Goal: Information Seeking & Learning: Find specific fact

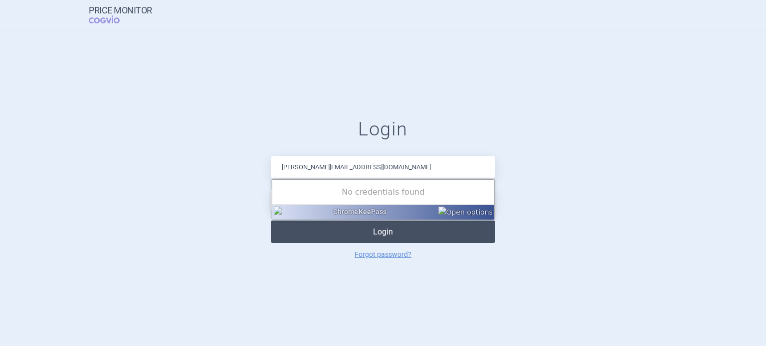
click at [395, 236] on button "Login" at bounding box center [383, 232] width 224 height 22
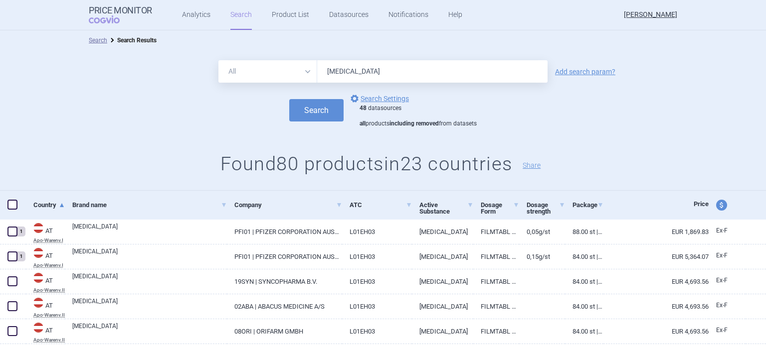
click at [435, 82] on input "[MEDICAL_DATA]" at bounding box center [432, 71] width 230 height 22
type input "[MEDICAL_DATA]"
click at [289, 99] on button "Search" at bounding box center [316, 110] width 54 height 22
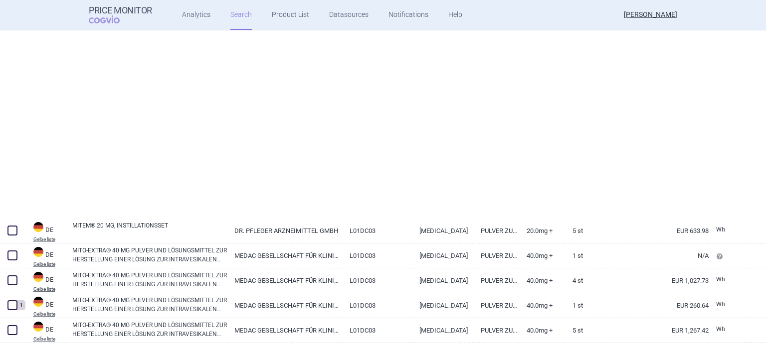
scroll to position [2399, 0]
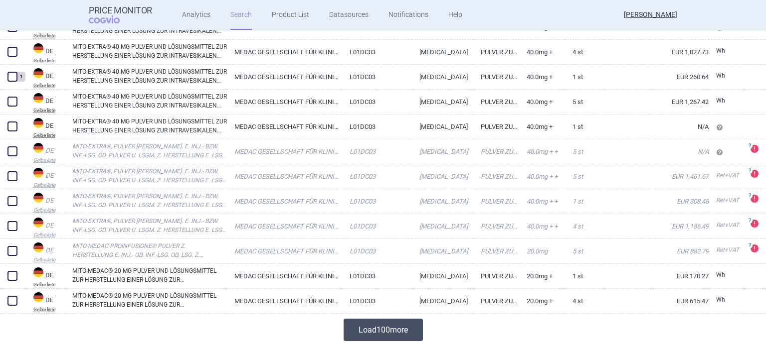
click at [413, 331] on button "Load 100 more" at bounding box center [383, 330] width 79 height 22
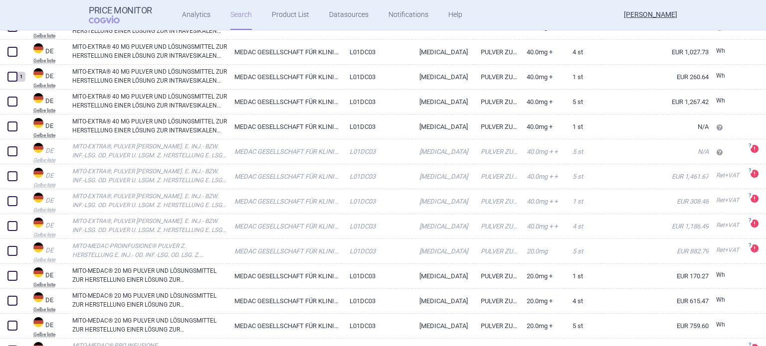
scroll to position [4884, 0]
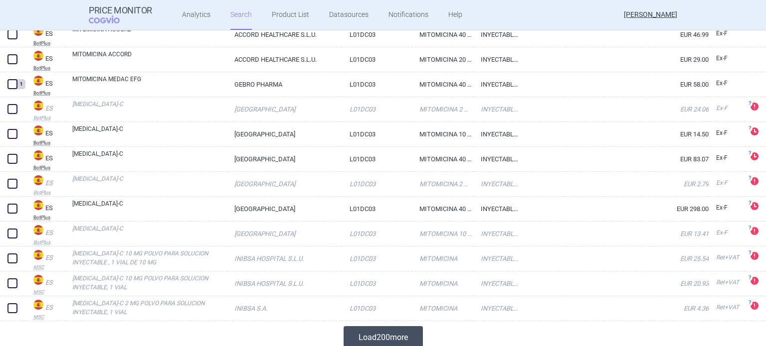
click at [419, 344] on button "Load 200 more" at bounding box center [383, 338] width 79 height 22
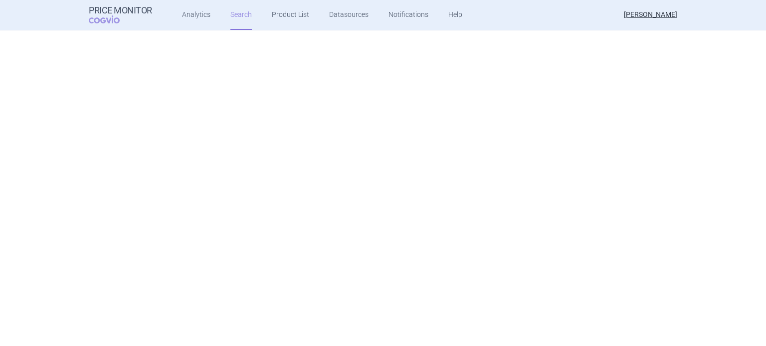
scroll to position [9869, 0]
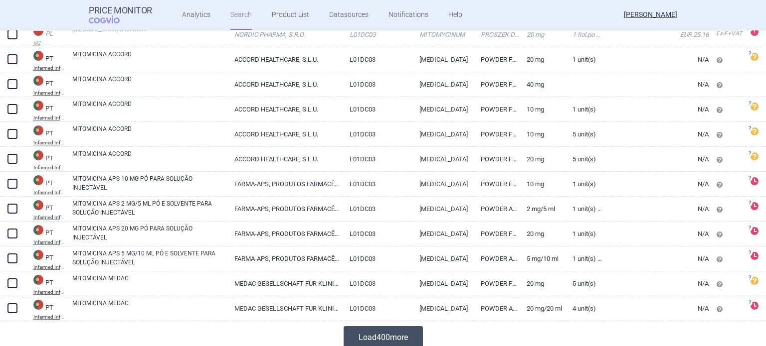
click at [402, 336] on button "Load 400 more" at bounding box center [383, 338] width 79 height 22
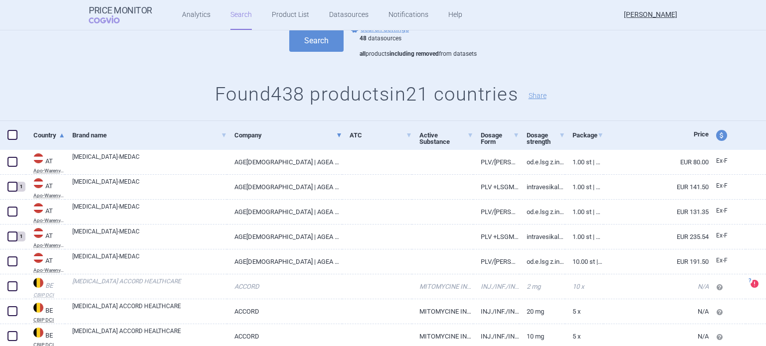
scroll to position [108, 0]
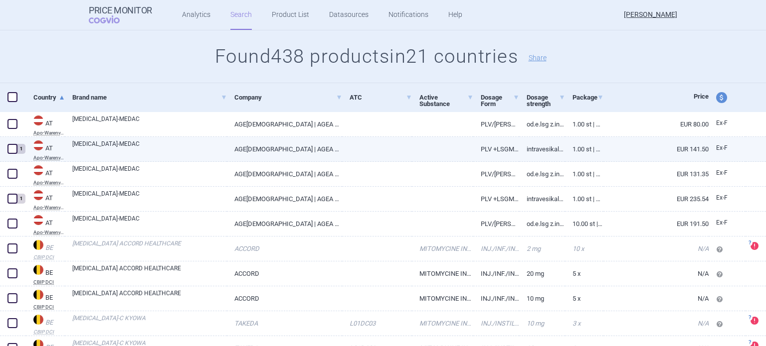
click at [283, 150] on link "AGE[DEMOGRAPHIC_DATA] | AGEA PHARMA GMBH" at bounding box center [284, 149] width 115 height 24
select select "EUR"
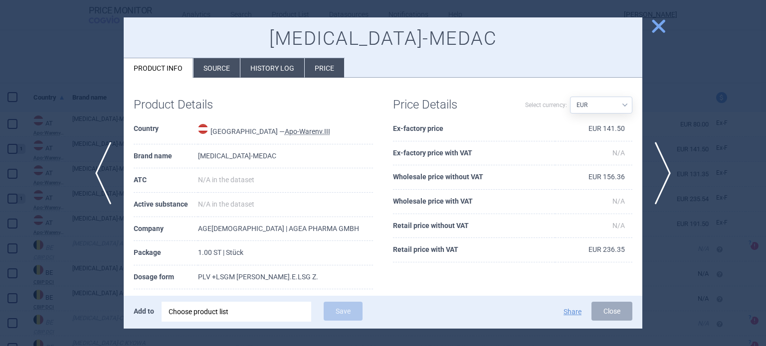
scroll to position [36, 0]
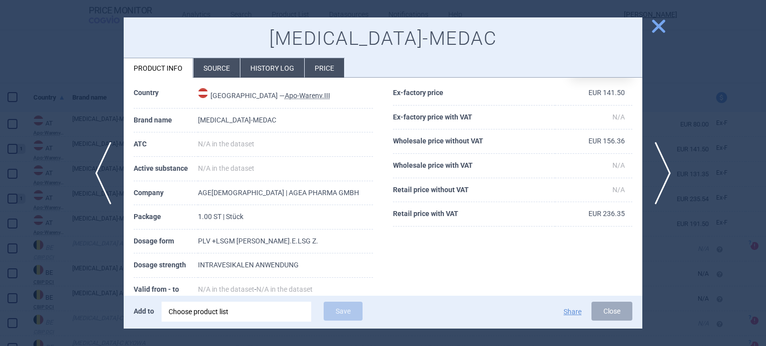
click at [69, 242] on div at bounding box center [383, 173] width 766 height 346
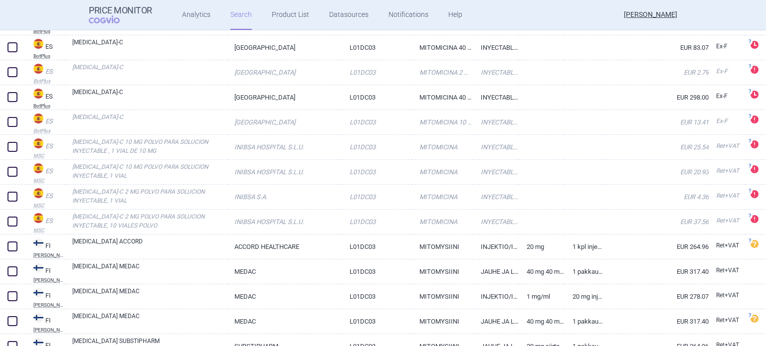
scroll to position [4996, 0]
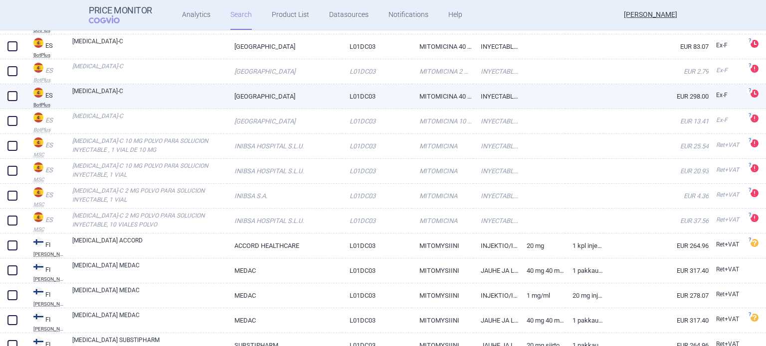
click at [327, 96] on link "[GEOGRAPHIC_DATA]" at bounding box center [284, 96] width 115 height 24
select select "EUR"
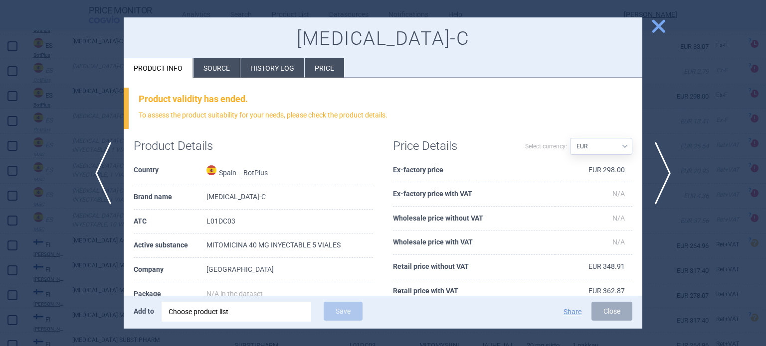
scroll to position [79, 0]
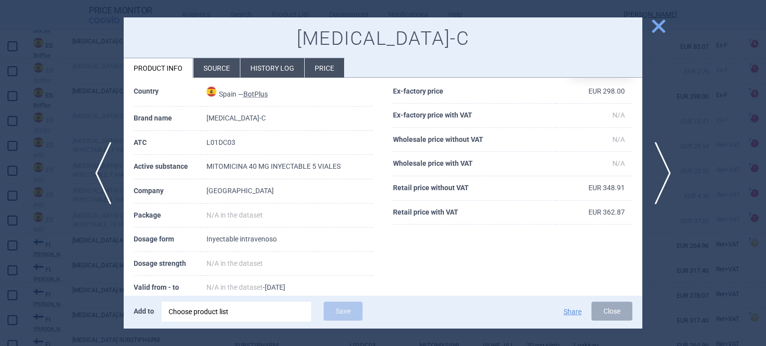
click at [96, 247] on div at bounding box center [383, 173] width 766 height 346
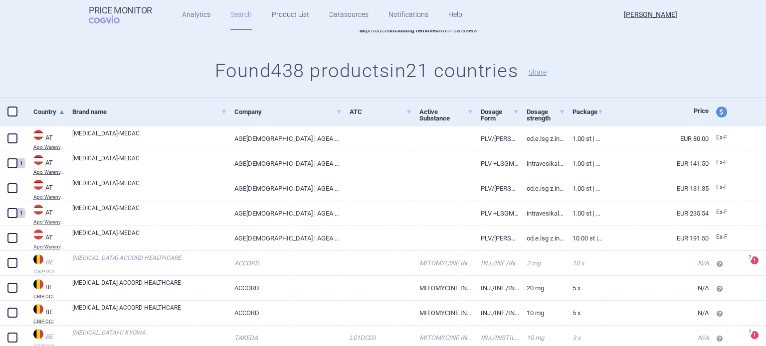
scroll to position [94, 0]
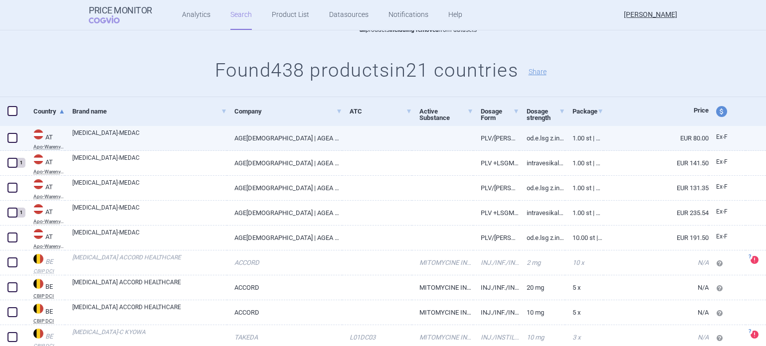
click at [373, 139] on link at bounding box center [377, 135] width 70 height 18
select select "EUR"
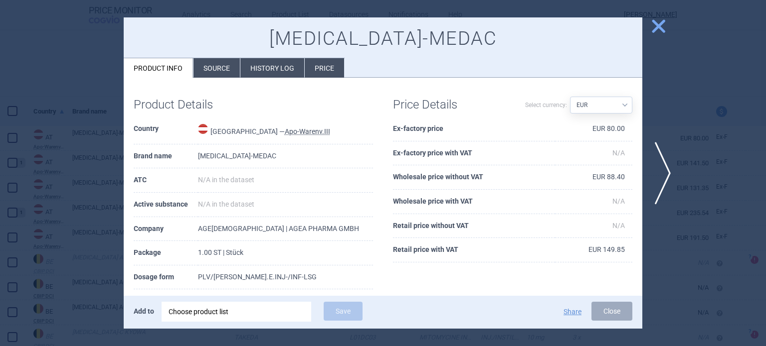
click at [231, 67] on li "Source" at bounding box center [216, 67] width 46 height 19
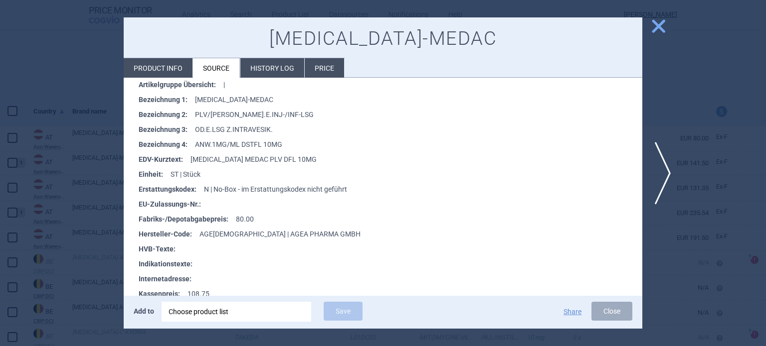
scroll to position [249, 0]
click at [63, 227] on div at bounding box center [383, 173] width 766 height 346
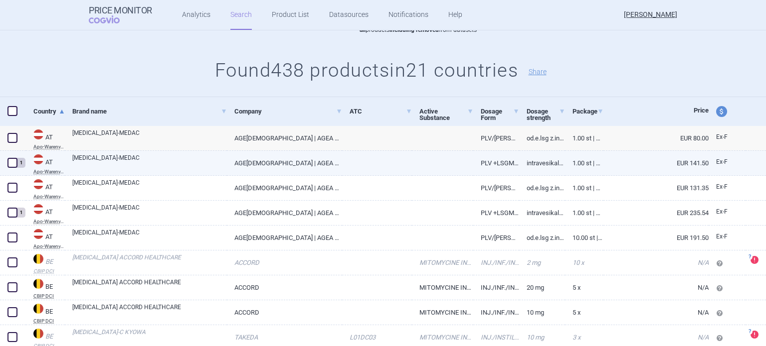
click at [197, 158] on link "[MEDICAL_DATA]-MEDAC" at bounding box center [149, 163] width 155 height 18
select select "EUR"
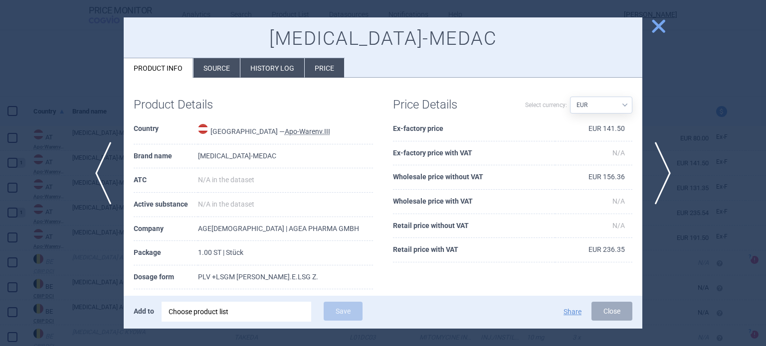
click at [224, 77] on li "Source" at bounding box center [216, 67] width 46 height 19
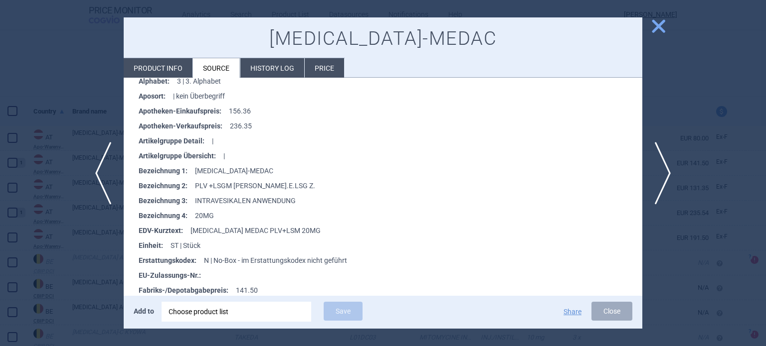
scroll to position [178, 0]
click at [666, 180] on span "next" at bounding box center [666, 173] width 22 height 63
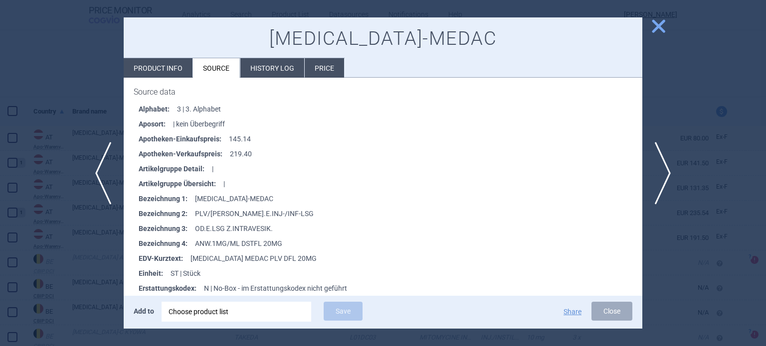
scroll to position [151, 0]
click at [43, 265] on div at bounding box center [383, 173] width 766 height 346
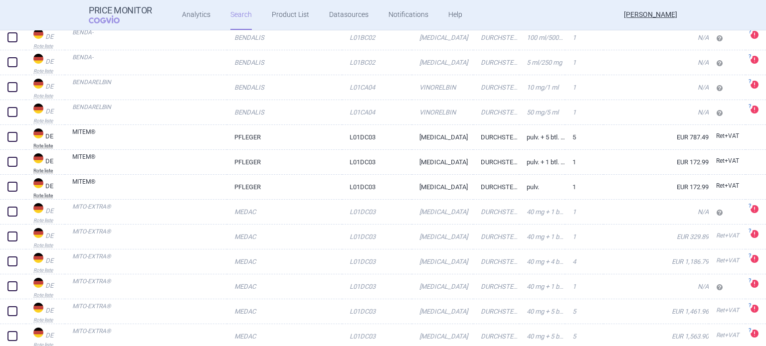
scroll to position [3563, 0]
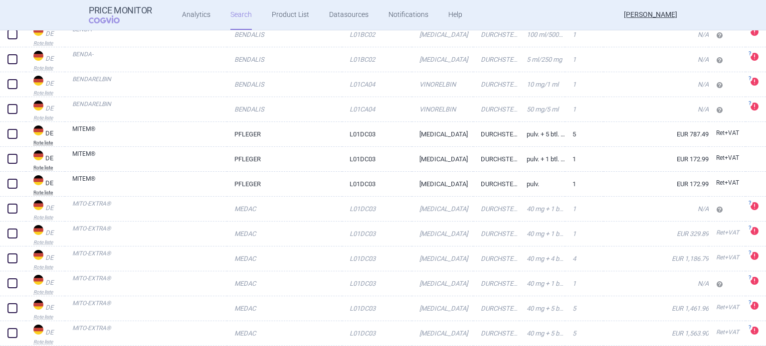
click at [238, 183] on link "PFLEGER" at bounding box center [284, 184] width 115 height 24
select select "EUR"
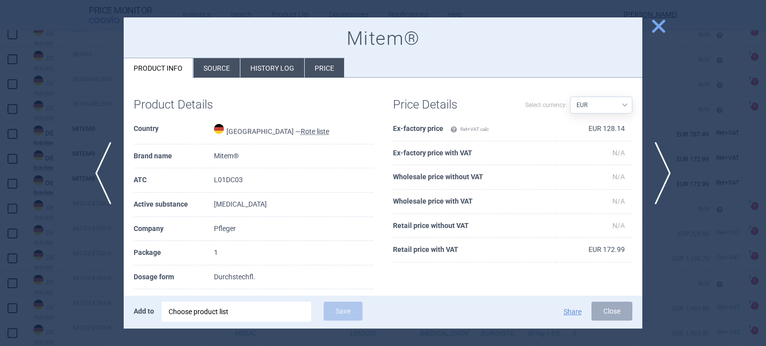
click at [238, 183] on td "L01DC03" at bounding box center [293, 181] width 159 height 24
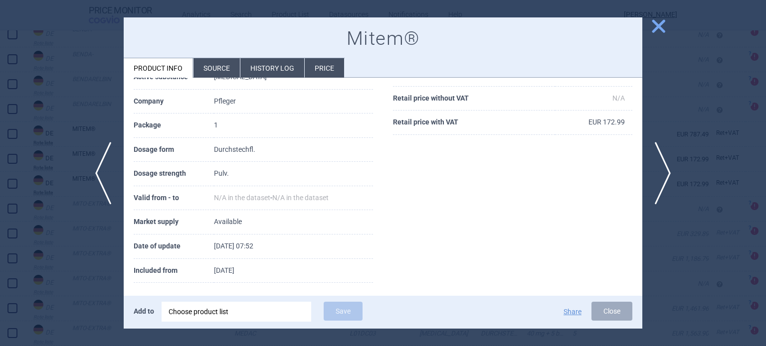
click at [94, 271] on div at bounding box center [383, 173] width 766 height 346
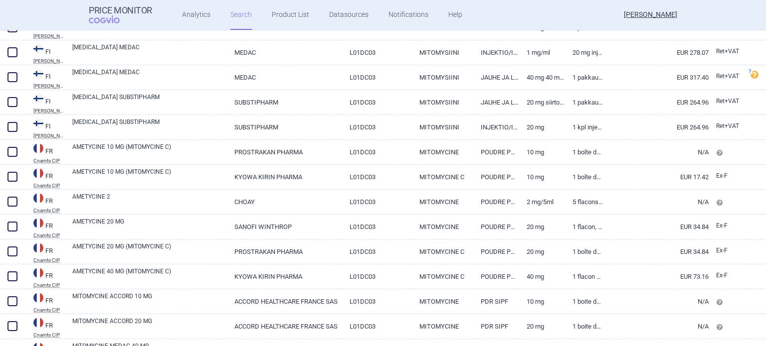
scroll to position [5243, 0]
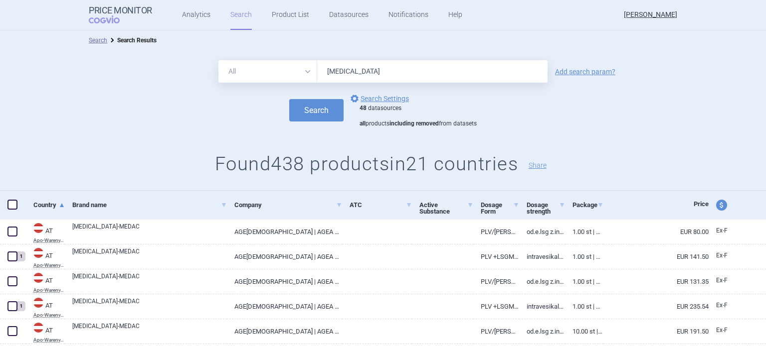
click at [389, 77] on input "mitomycin" at bounding box center [432, 71] width 230 height 22
click at [289, 99] on button "Search" at bounding box center [316, 110] width 54 height 22
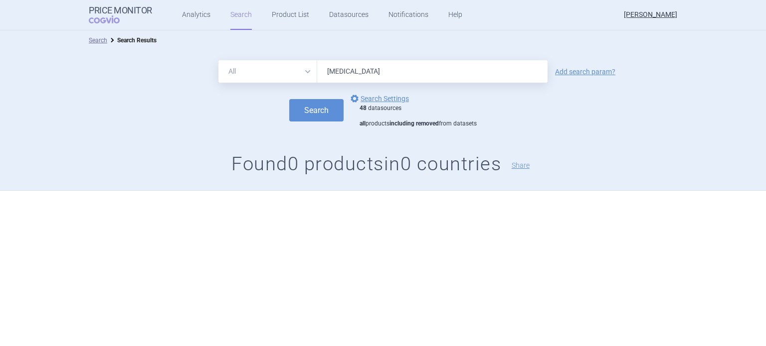
type input "mitomycin"
click at [289, 99] on button "Search" at bounding box center [316, 110] width 54 height 22
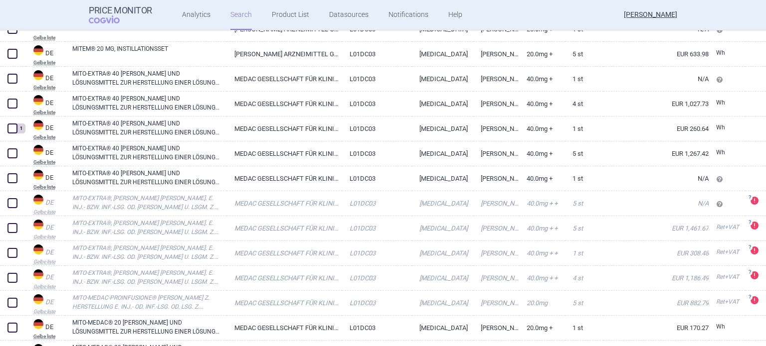
scroll to position [2399, 0]
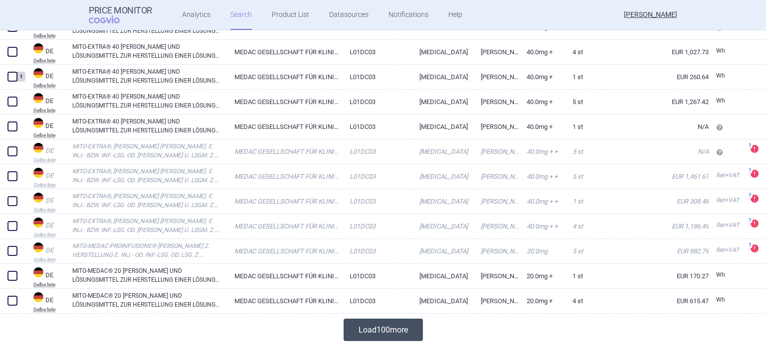
click at [384, 327] on button "Load 100 more" at bounding box center [383, 330] width 79 height 22
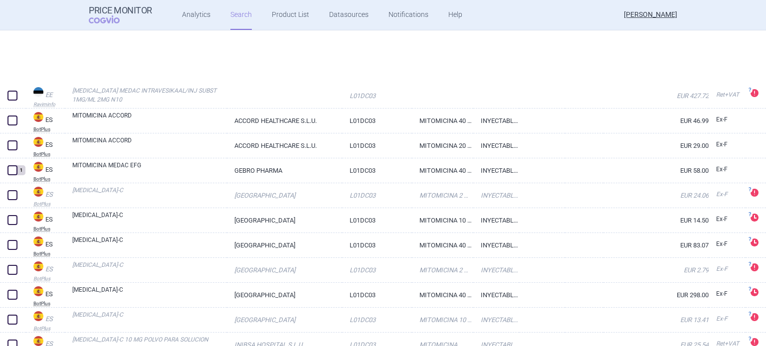
scroll to position [4891, 0]
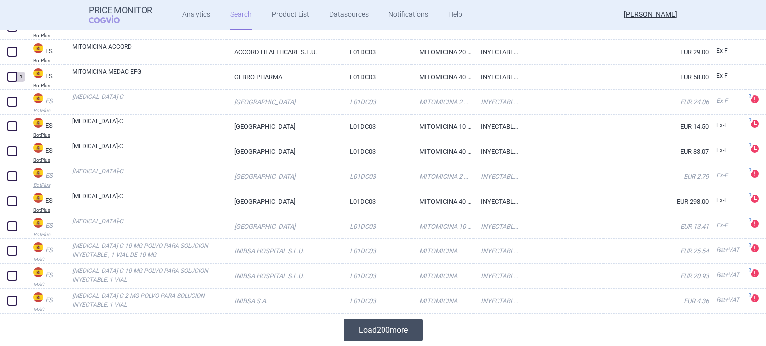
click at [400, 332] on button "Load 200 more" at bounding box center [383, 330] width 79 height 22
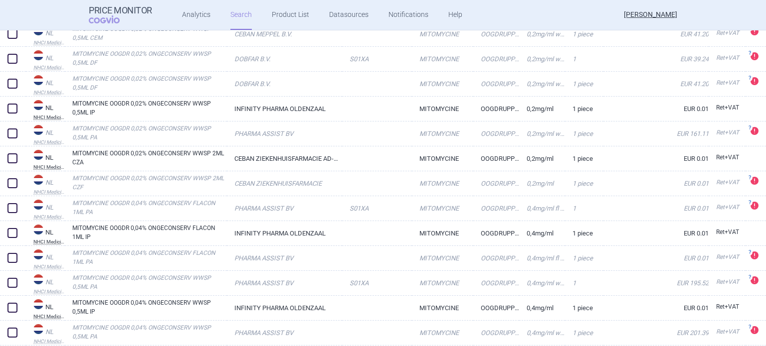
scroll to position [9347, 0]
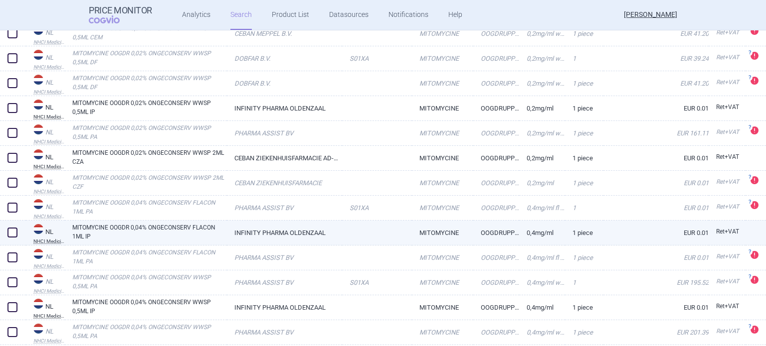
click at [303, 239] on link "INFINITY PHARMA OLDENZAAL" at bounding box center [284, 233] width 115 height 24
select select "EUR"
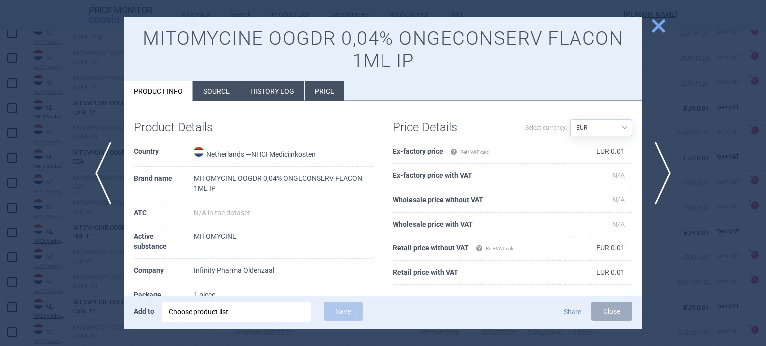
click at [660, 31] on span "close" at bounding box center [658, 25] width 17 height 17
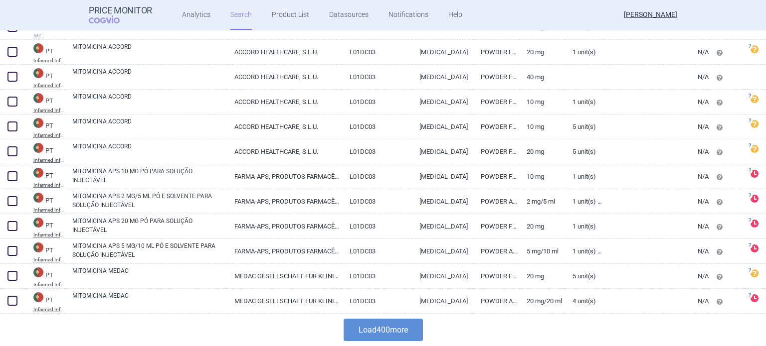
scroll to position [9876, 0]
click at [379, 325] on button "Load 400 more" at bounding box center [383, 331] width 79 height 22
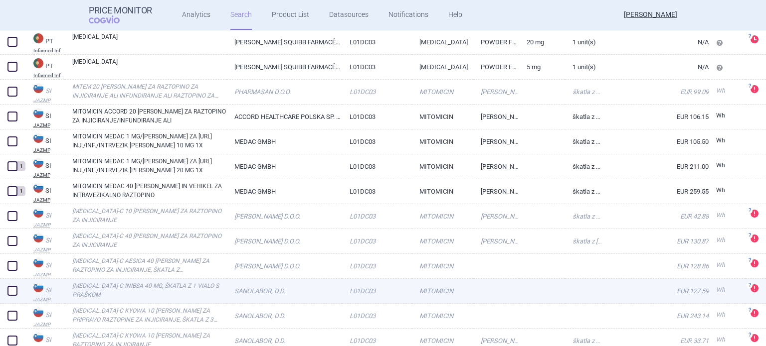
scroll to position [10655, 0]
